Goal: Transaction & Acquisition: Purchase product/service

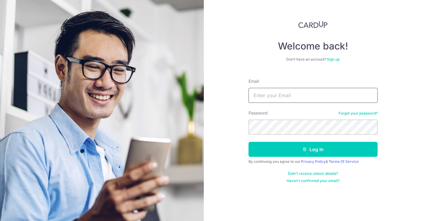
type input "[EMAIL_ADDRESS][DOMAIN_NAME]"
click at [312, 149] on button "Log in" at bounding box center [312, 149] width 129 height 15
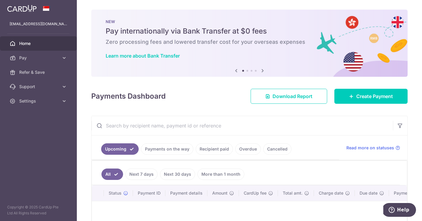
scroll to position [49, 0]
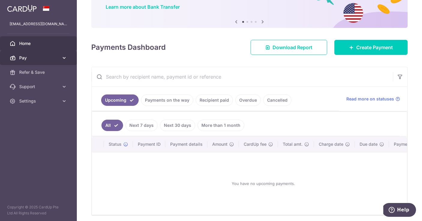
click at [47, 59] on span "Pay" at bounding box center [39, 58] width 40 height 6
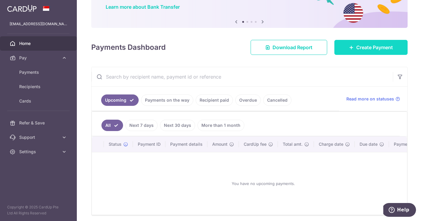
click at [375, 46] on span "Create Payment" at bounding box center [374, 47] width 37 height 7
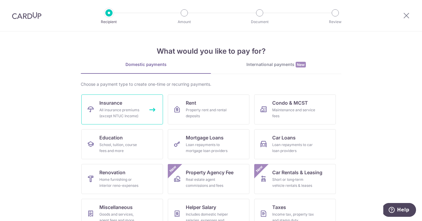
click at [132, 111] on div "All insurance premiums (except NTUC Income)" at bounding box center [120, 113] width 43 height 12
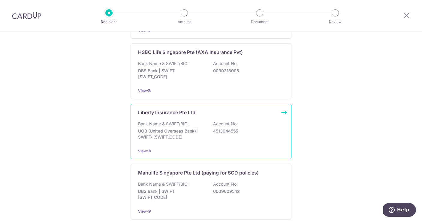
scroll to position [614, 0]
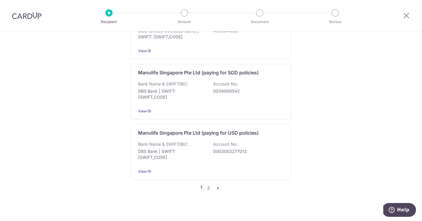
click at [216, 186] on icon "pager" at bounding box center [217, 188] width 5 height 5
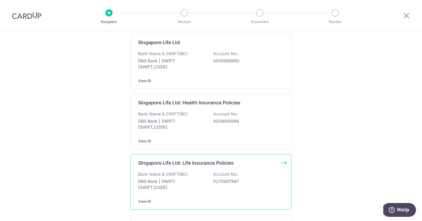
scroll to position [217, 0]
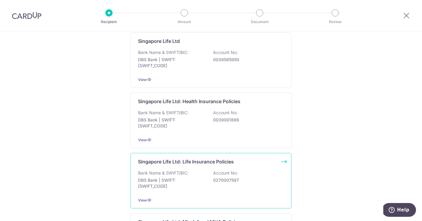
click at [199, 160] on p "Singapore Life Ltd: Life Insurance Policies" at bounding box center [186, 161] width 96 height 7
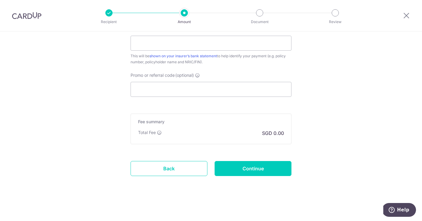
scroll to position [178, 0]
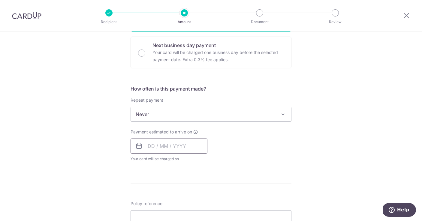
click at [174, 145] on input "text" at bounding box center [168, 146] width 77 height 15
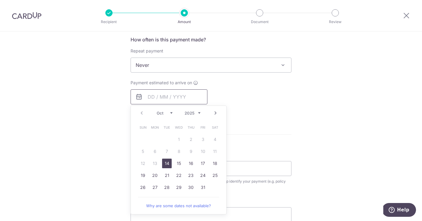
scroll to position [237, 0]
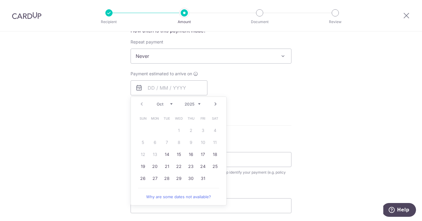
click at [212, 106] on link "Next" at bounding box center [215, 103] width 7 height 7
click at [282, 113] on form "Enter payment amount SGD Select Card Select option Add credit card Your Cards *…" at bounding box center [210, 71] width 161 height 475
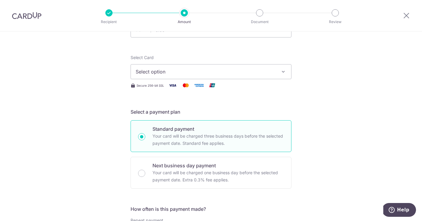
scroll to position [59, 0]
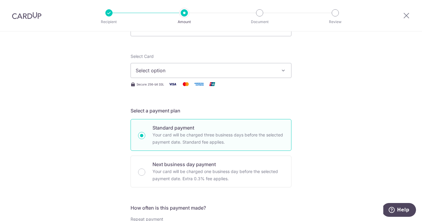
click at [396, 14] on div at bounding box center [405, 15] width 31 height 31
click at [403, 15] on icon at bounding box center [405, 15] width 7 height 7
